Goal: Information Seeking & Learning: Find specific fact

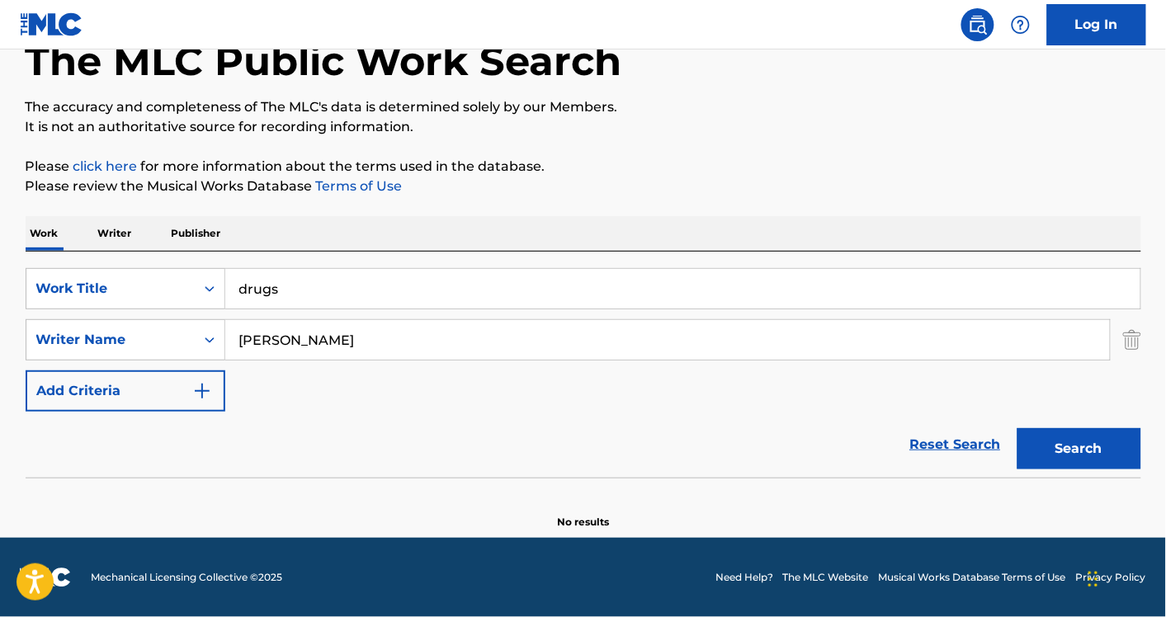
click at [314, 290] on input "drugs" at bounding box center [682, 289] width 915 height 40
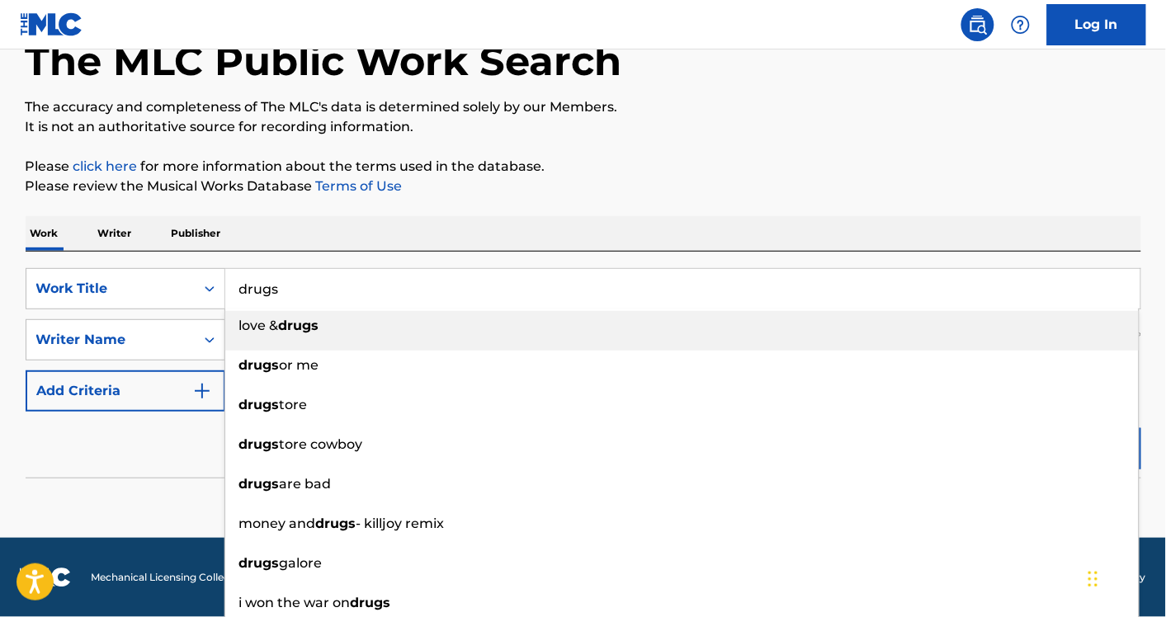
click at [314, 290] on input "drugs" at bounding box center [682, 289] width 915 height 40
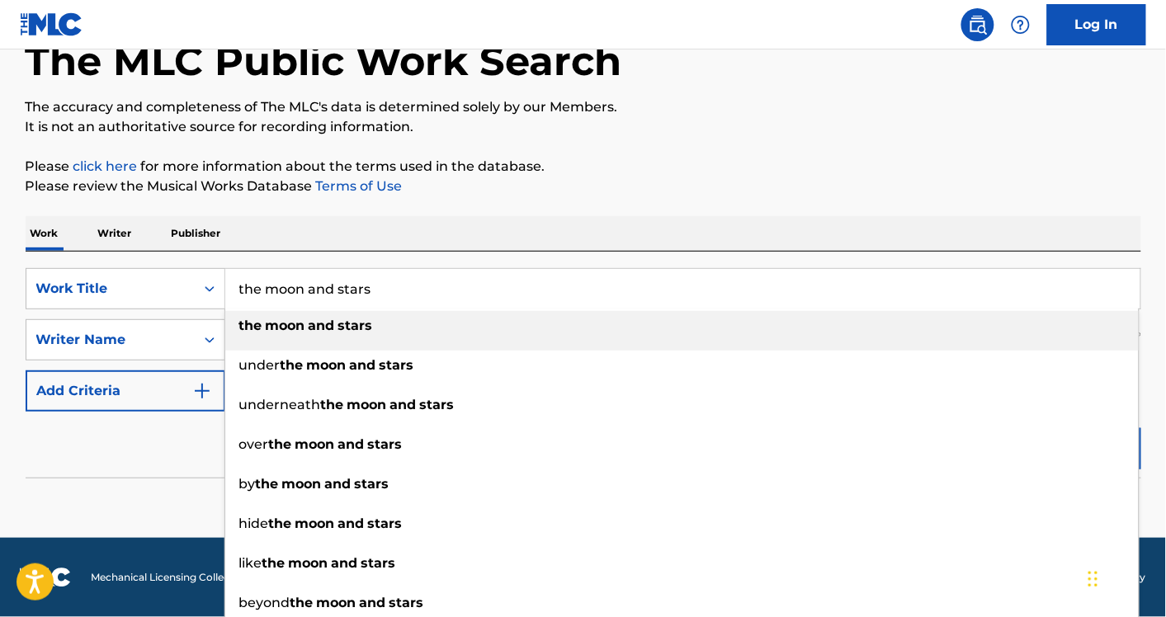
type input "the moon and stars"
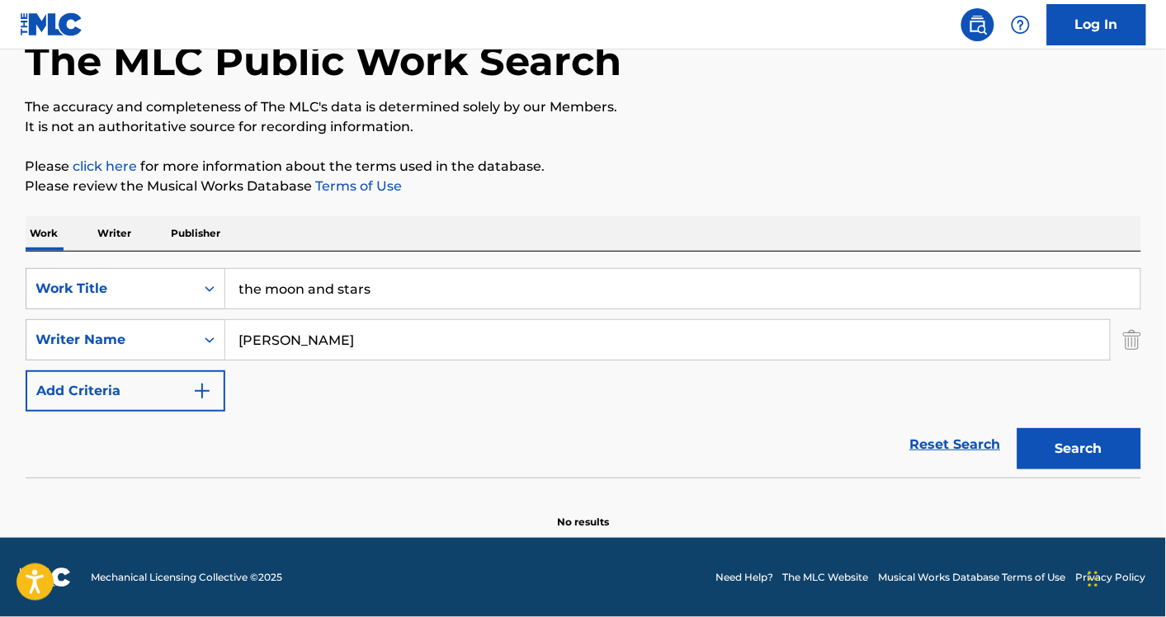
paste input "[PERSON_NAME]"
type input "[PERSON_NAME]"
click at [1017, 428] on button "Search" at bounding box center [1079, 448] width 124 height 41
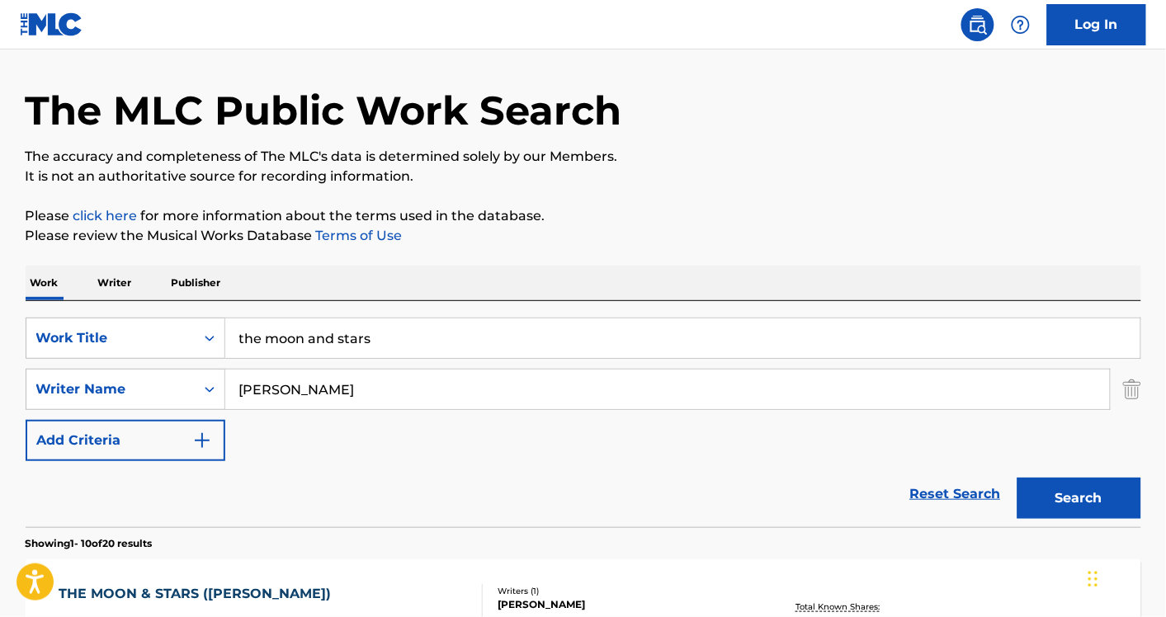
scroll to position [31, 0]
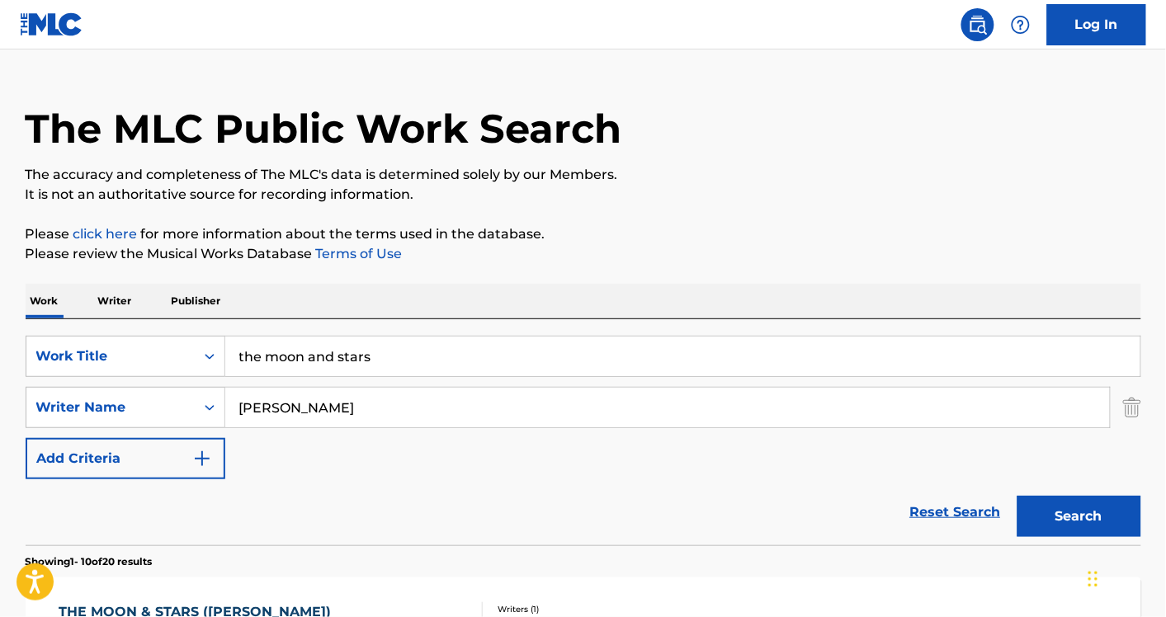
click at [403, 356] on input "the moon and stars" at bounding box center [682, 357] width 915 height 40
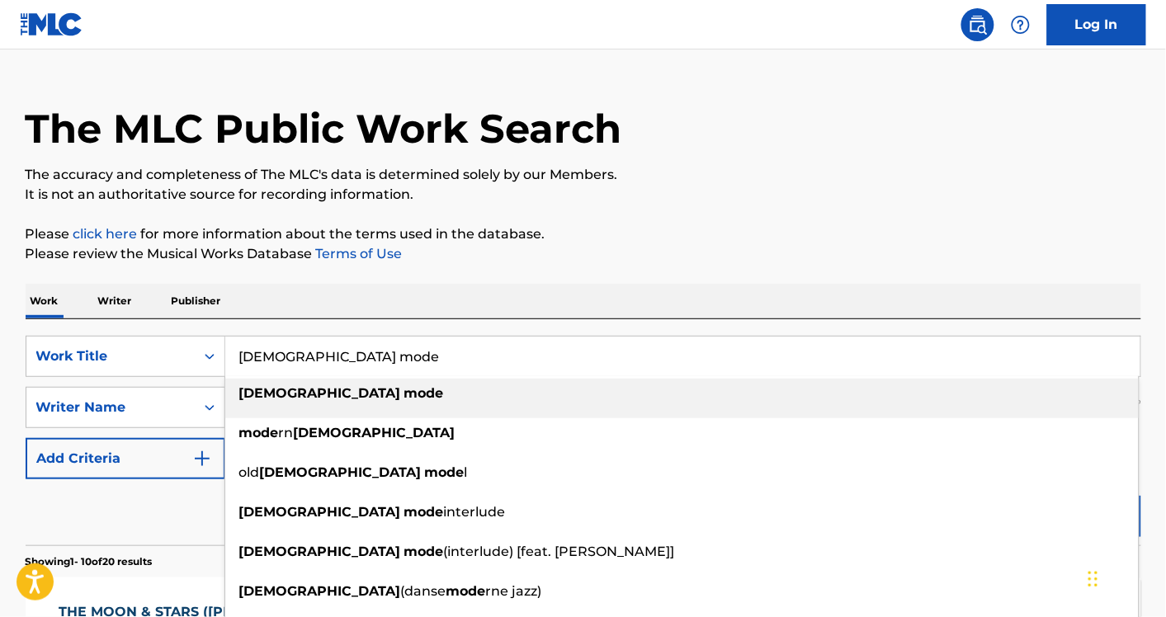
type input "[DEMOGRAPHIC_DATA] mode"
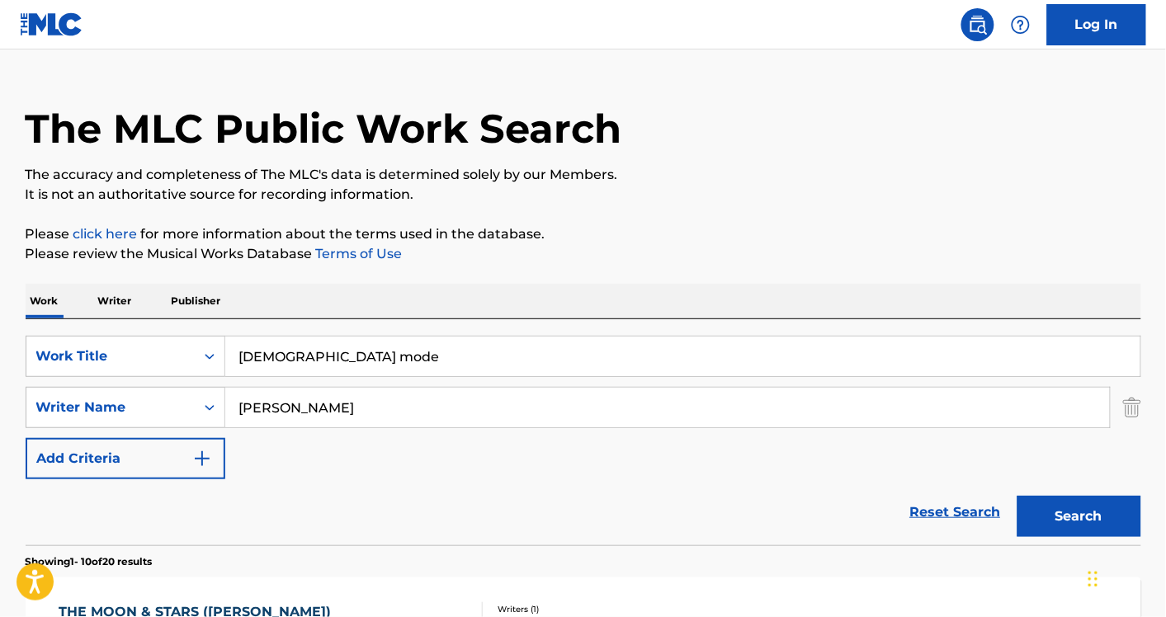
paste input "[PERSON_NAME] BradyGaylord"
drag, startPoint x: 336, startPoint y: 415, endPoint x: 526, endPoint y: 437, distance: 191.1
click at [526, 437] on div "SearchWithCriteriaa75138e3-0cd8-48fb-8d0a-90a755edb34e Work Title monk mode Sea…" at bounding box center [583, 408] width 1115 height 144
click at [1017, 496] on button "Search" at bounding box center [1079, 516] width 124 height 41
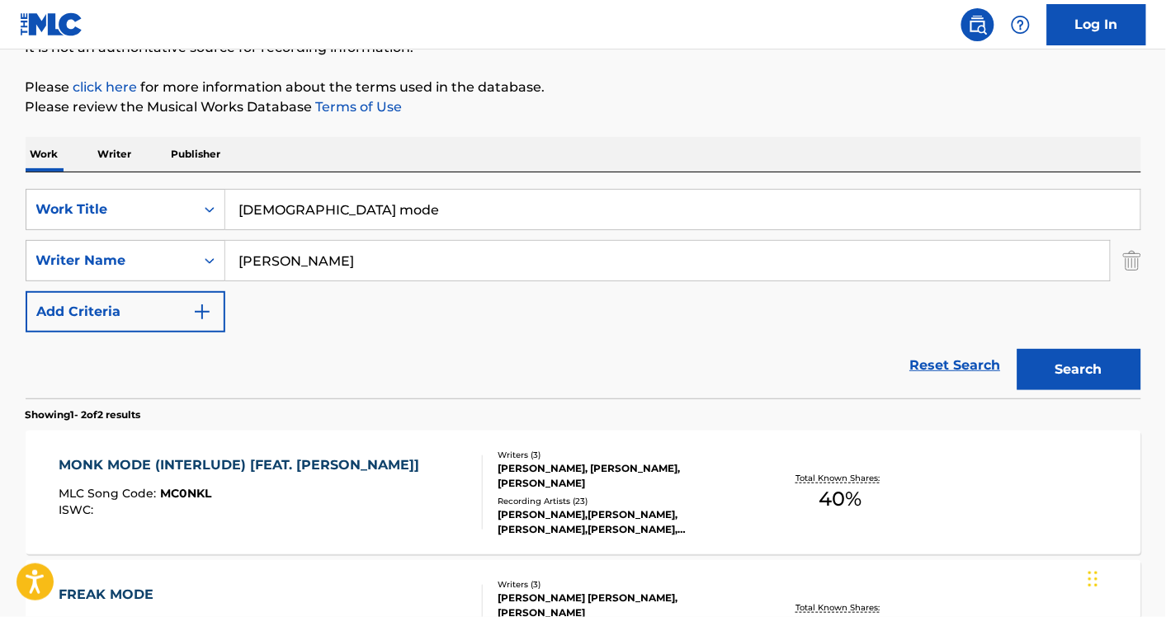
scroll to position [177, 0]
paste input "[PERSON_NAME]"
drag, startPoint x: 322, startPoint y: 268, endPoint x: 408, endPoint y: 309, distance: 96.0
click at [408, 309] on div "SearchWithCriteriaa75138e3-0cd8-48fb-8d0a-90a755edb34e Work Title monk mode Sea…" at bounding box center [583, 262] width 1115 height 144
type input "[PERSON_NAME]"
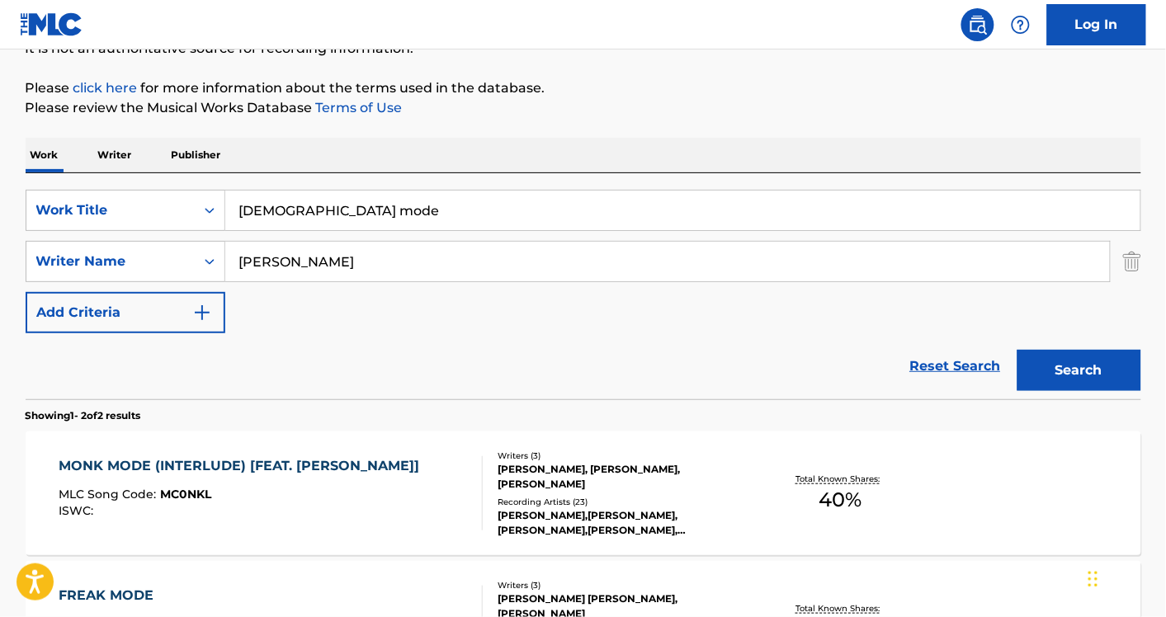
click at [1017, 350] on button "Search" at bounding box center [1079, 370] width 124 height 41
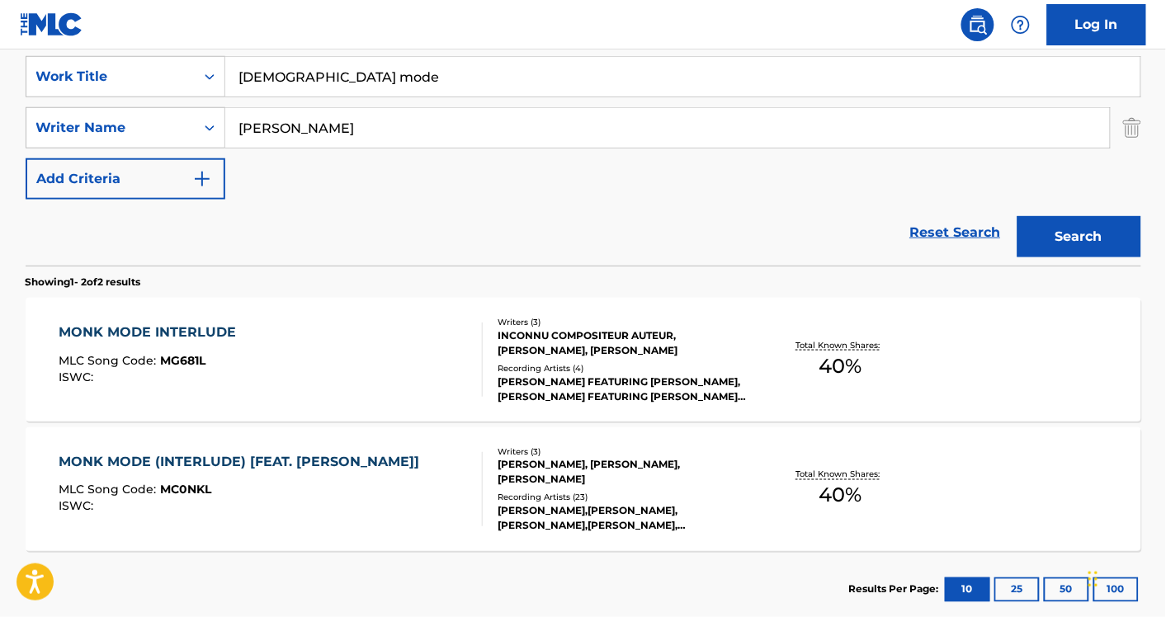
scroll to position [312, 0]
click at [274, 529] on div "MONK MODE (INTERLUDE) [FEAT. [PERSON_NAME]] MLC Song Code : MC0NKL ISWC : Write…" at bounding box center [583, 489] width 1115 height 124
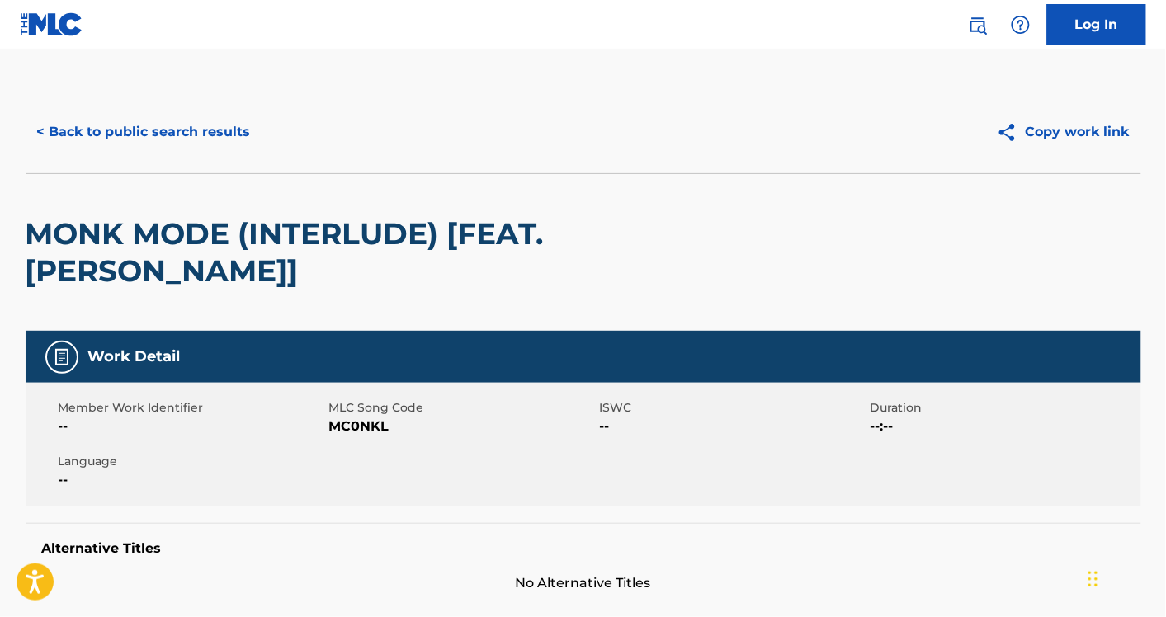
click at [372, 426] on span "MC0NKL" at bounding box center [462, 427] width 266 height 20
copy span "MC0NKL"
click at [103, 124] on button "< Back to public search results" at bounding box center [144, 131] width 237 height 41
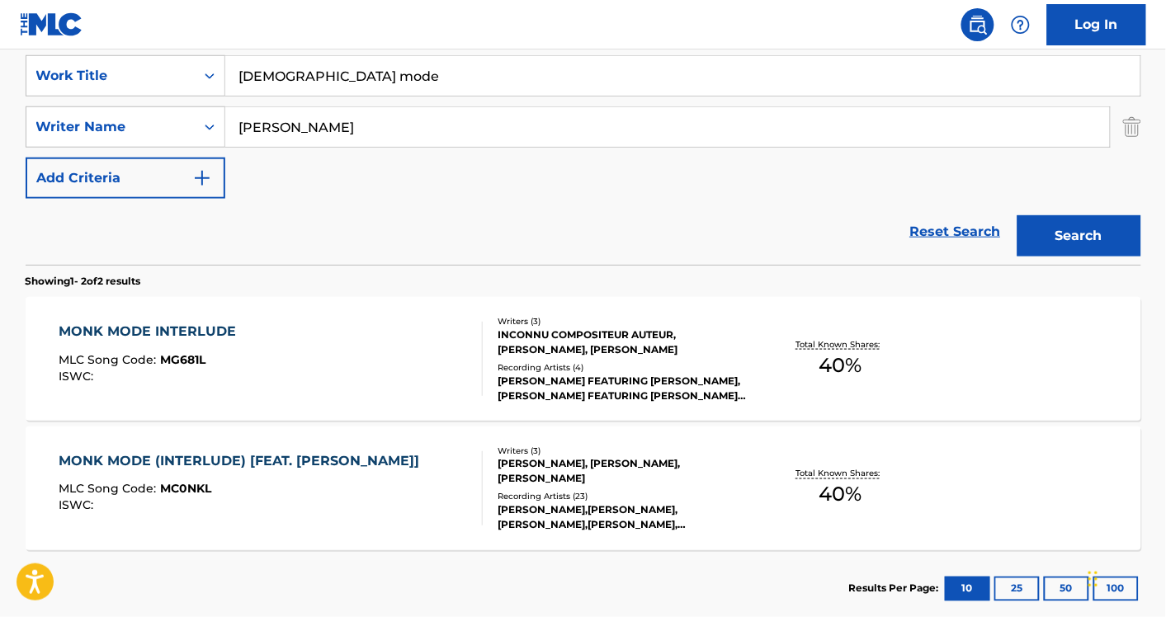
click at [262, 331] on div "MONK MODE INTERLUDE MLC Song Code : MG681L ISWC :" at bounding box center [271, 359] width 424 height 74
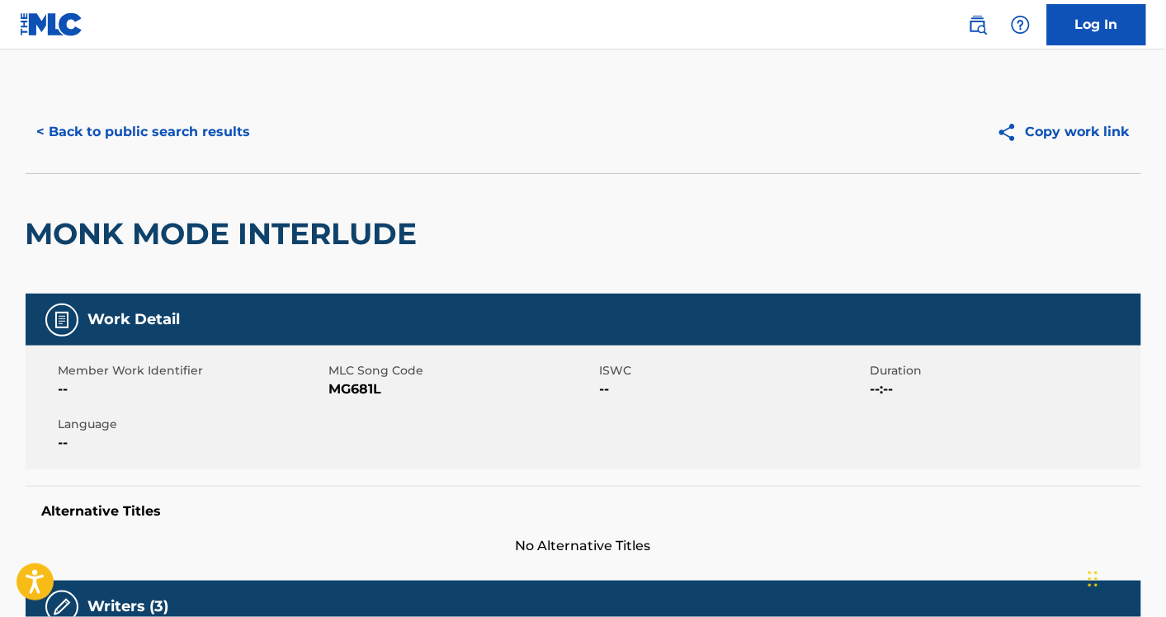
click at [352, 384] on span "MG681L" at bounding box center [462, 390] width 266 height 20
copy span "MG681L"
click at [188, 125] on button "< Back to public search results" at bounding box center [144, 131] width 237 height 41
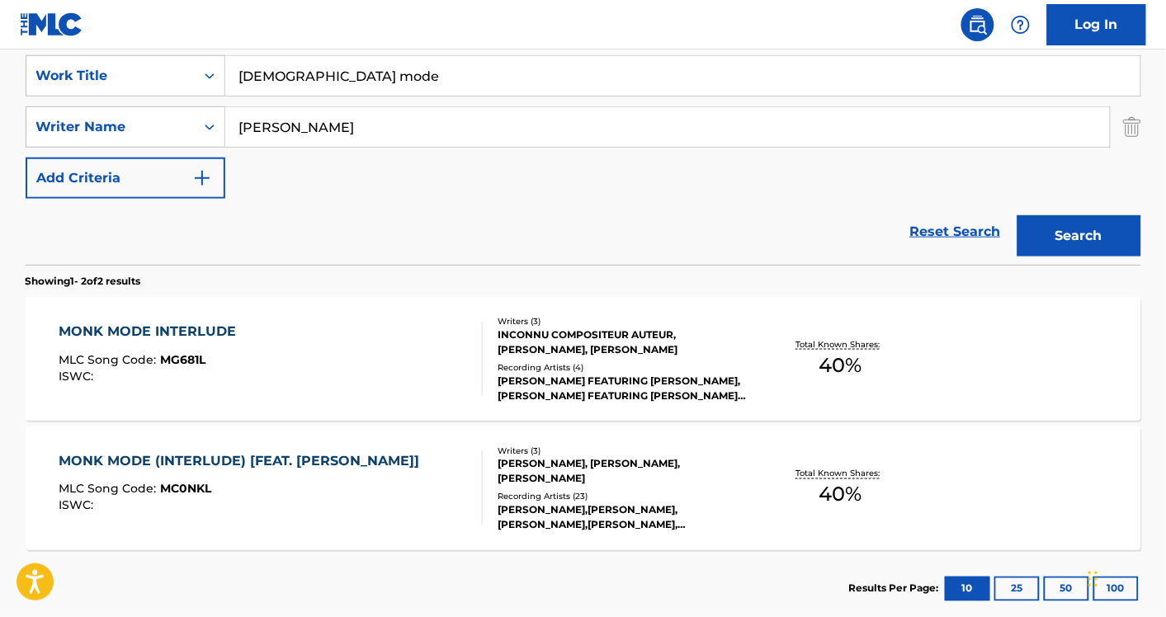
click at [351, 75] on input "[DEMOGRAPHIC_DATA] mode" at bounding box center [682, 76] width 915 height 40
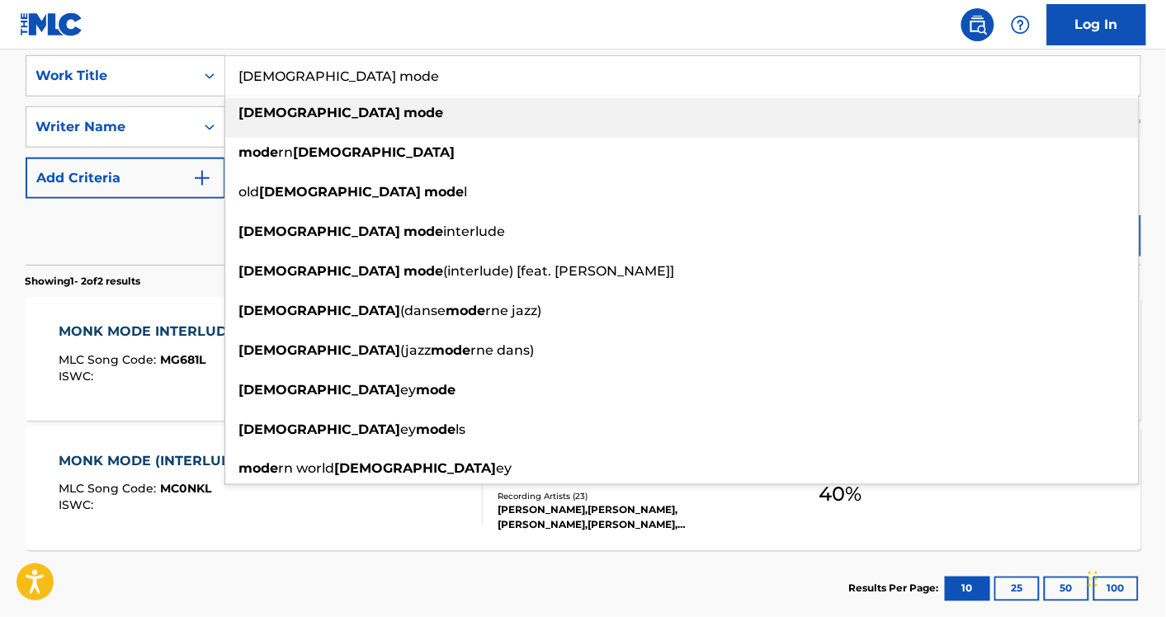
paste input "[PERSON_NAME] Vuarambon"
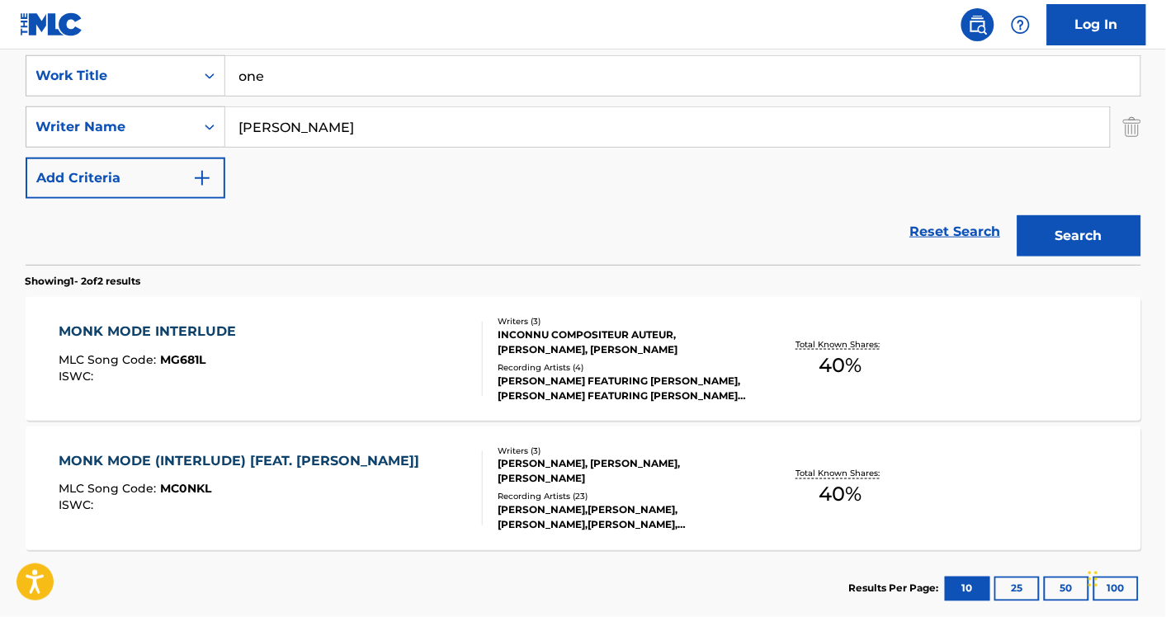
type input "one"
paste input "[PERSON_NAME] Vuarambon"
drag, startPoint x: 357, startPoint y: 128, endPoint x: 557, endPoint y: 186, distance: 208.1
click at [557, 186] on div "SearchWithCriteriaa75138e3-0cd8-48fb-8d0a-90a755edb34e Work Title one SearchWit…" at bounding box center [583, 127] width 1115 height 144
click at [1017, 215] on button "Search" at bounding box center [1079, 235] width 124 height 41
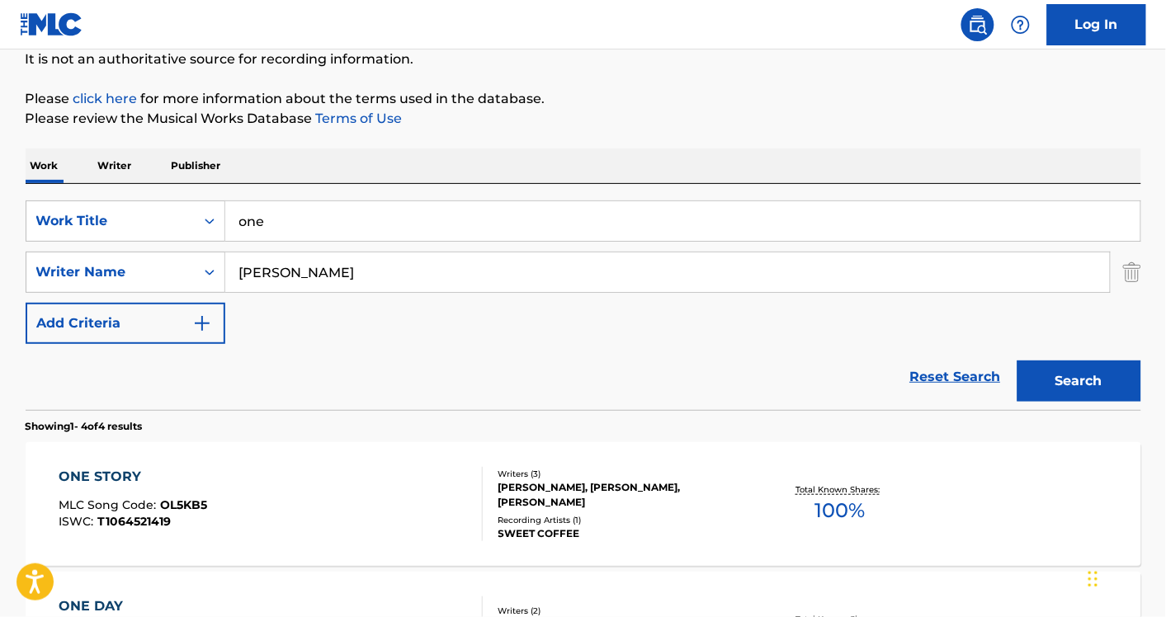
scroll to position [162, 0]
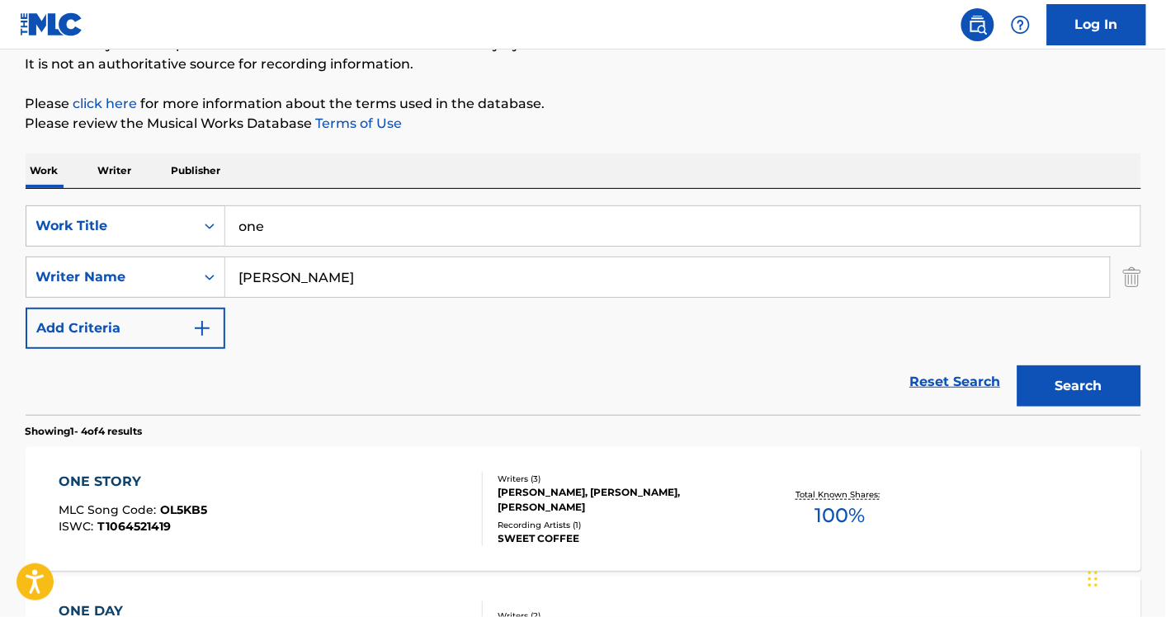
click at [386, 278] on input "[PERSON_NAME]" at bounding box center [667, 277] width 884 height 40
click at [1017, 365] on button "Search" at bounding box center [1079, 385] width 124 height 41
paste input "xSimon Vuarambon"
drag, startPoint x: 369, startPoint y: 277, endPoint x: 71, endPoint y: 240, distance: 300.1
click at [96, 265] on div "SearchWithCriteria2f7fcffe-8be6-46c3-8336-45b1908bd380 Writer Name [PERSON_NAME…" at bounding box center [583, 277] width 1115 height 41
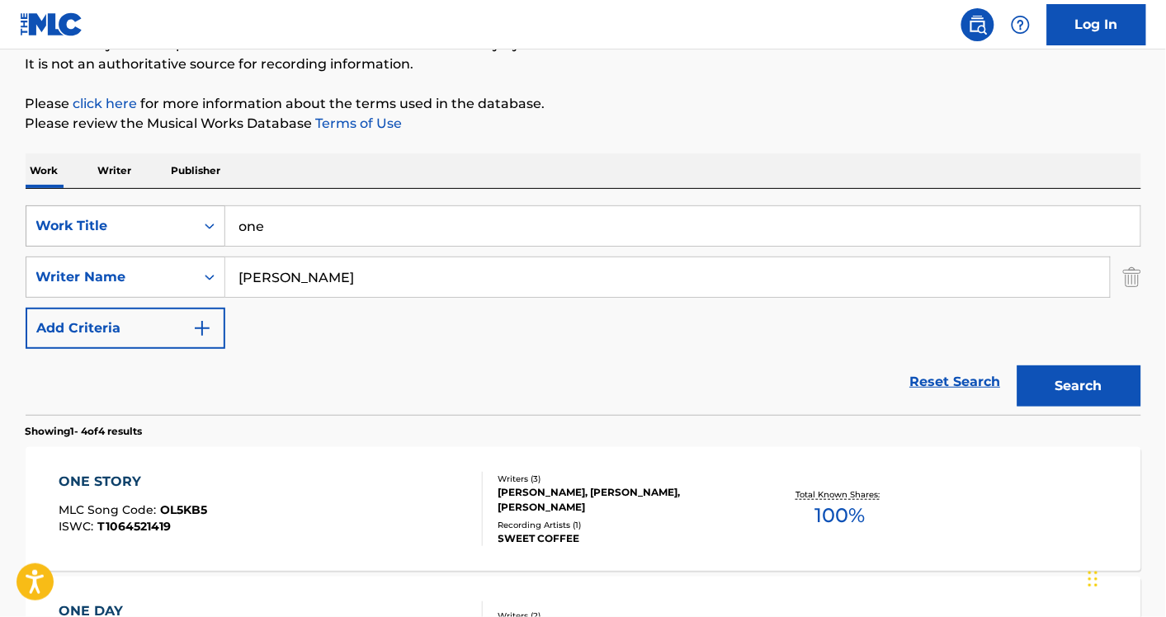
click at [1017, 365] on button "Search" at bounding box center [1079, 385] width 124 height 41
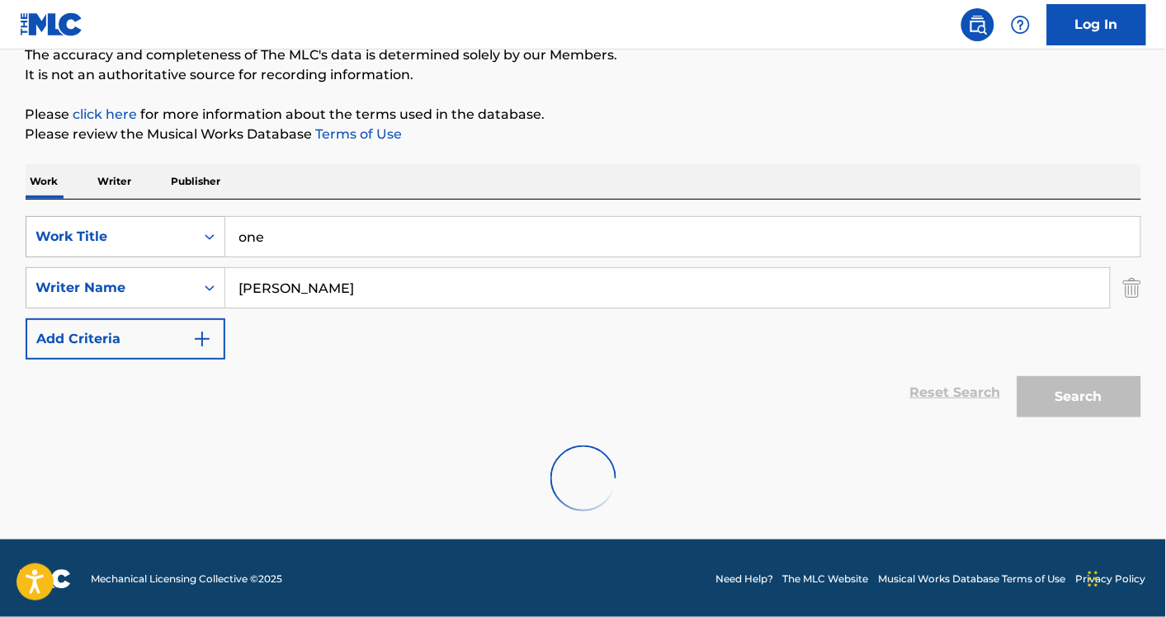
scroll to position [99, 0]
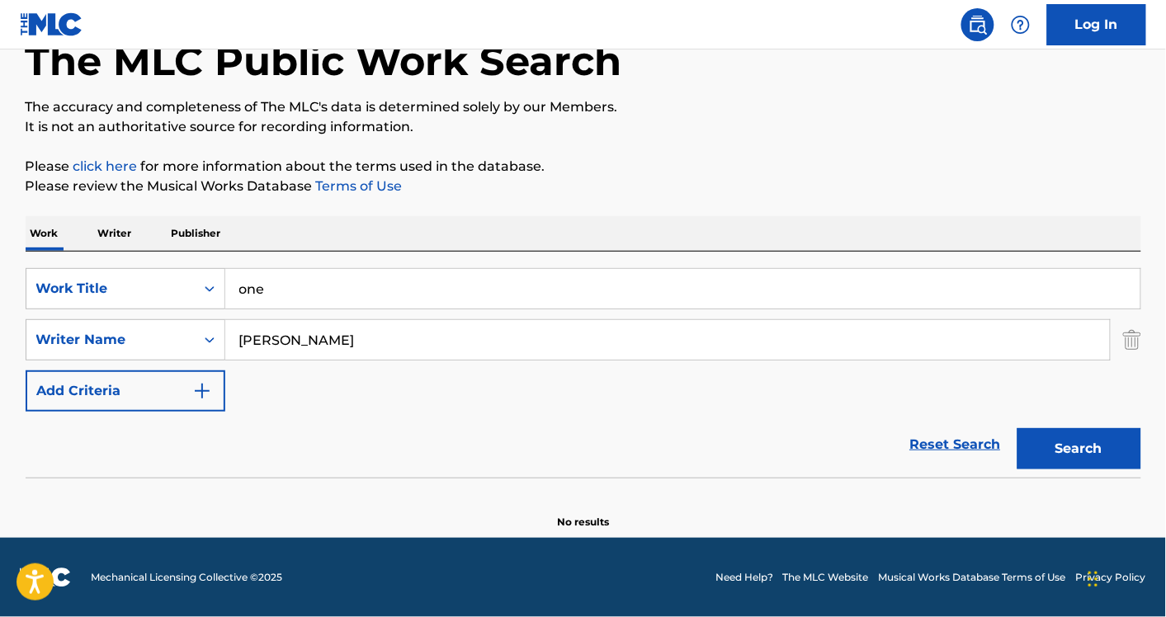
click at [269, 344] on input "[PERSON_NAME]" at bounding box center [667, 340] width 884 height 40
type input "Vuarambon"
click at [1017, 428] on button "Search" at bounding box center [1079, 448] width 124 height 41
